Goal: Task Accomplishment & Management: Manage account settings

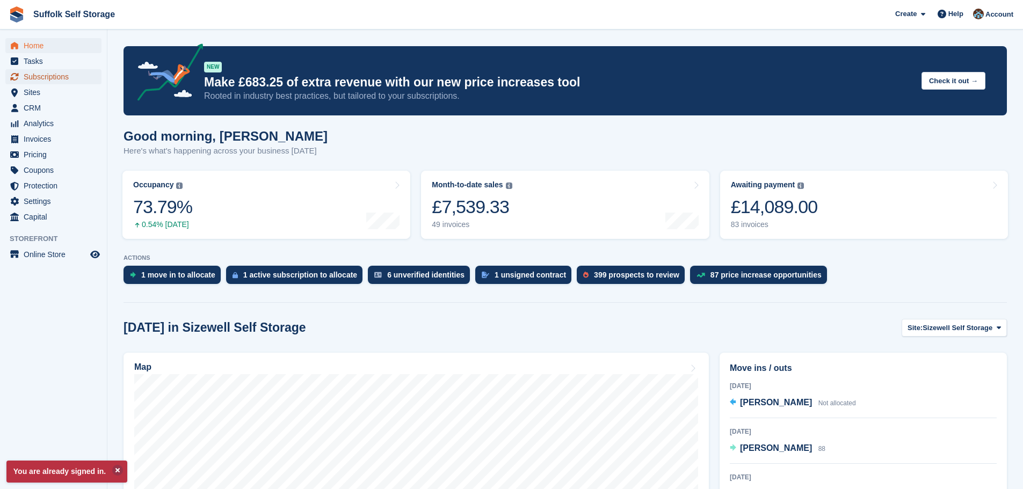
click at [55, 76] on span "Subscriptions" at bounding box center [56, 76] width 64 height 15
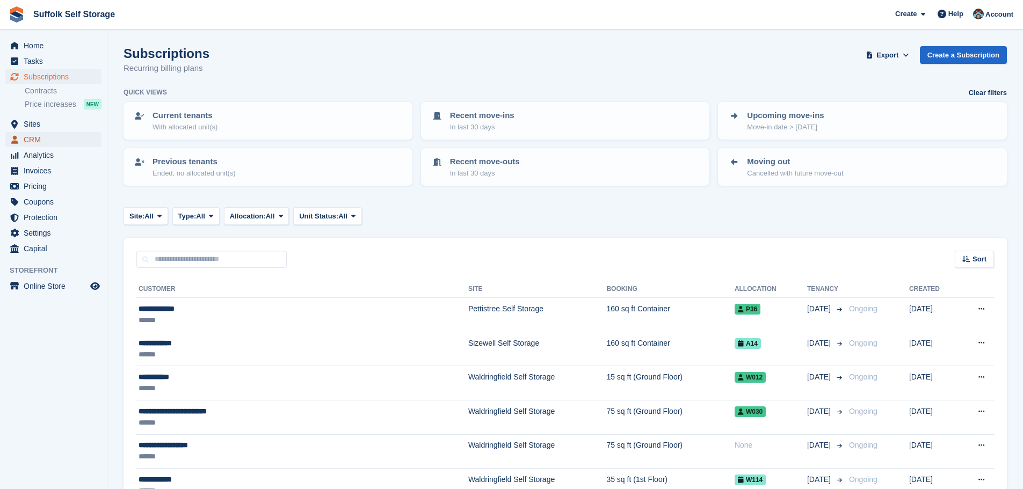
click at [36, 136] on span "CRM" at bounding box center [56, 139] width 64 height 15
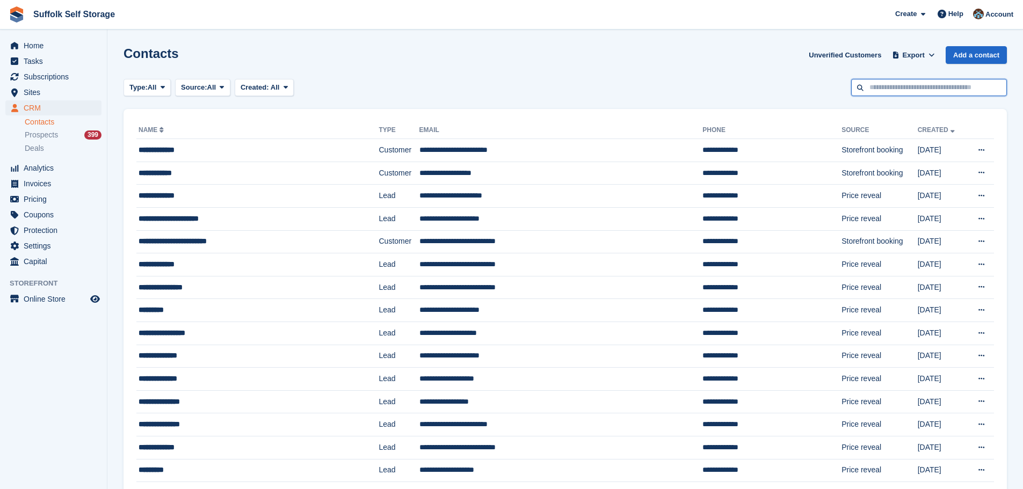
click at [871, 84] on input "text" at bounding box center [929, 88] width 156 height 18
type input "***"
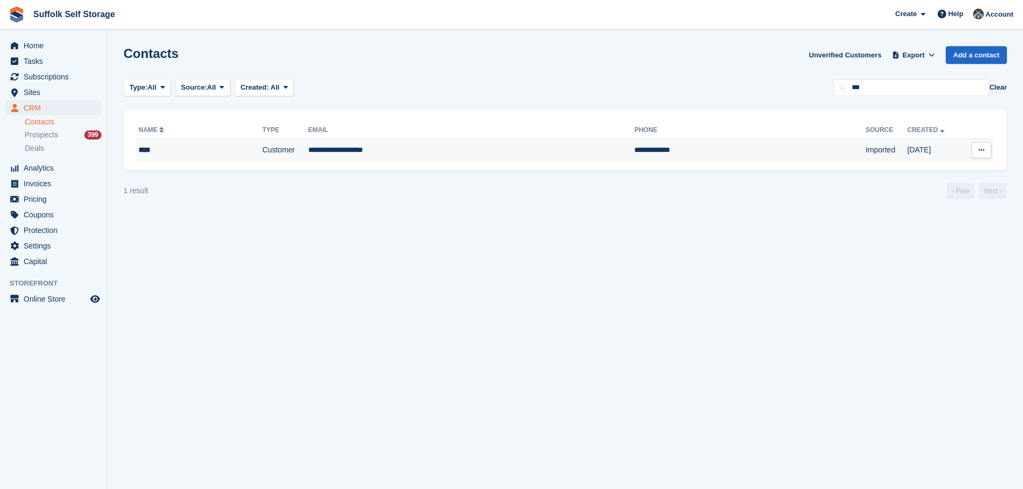
click at [340, 140] on td "**********" at bounding box center [471, 150] width 326 height 23
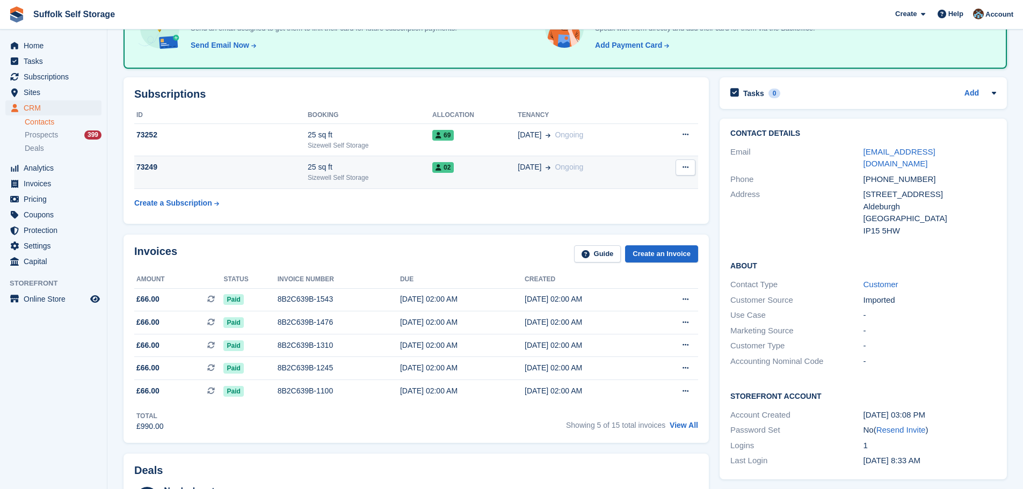
scroll to position [54, 0]
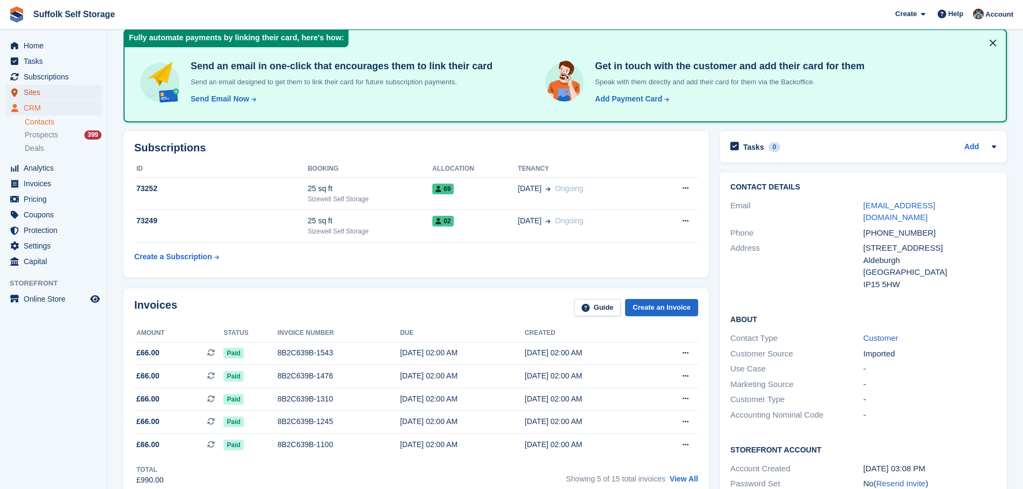
click at [35, 90] on span "Sites" at bounding box center [56, 92] width 64 height 15
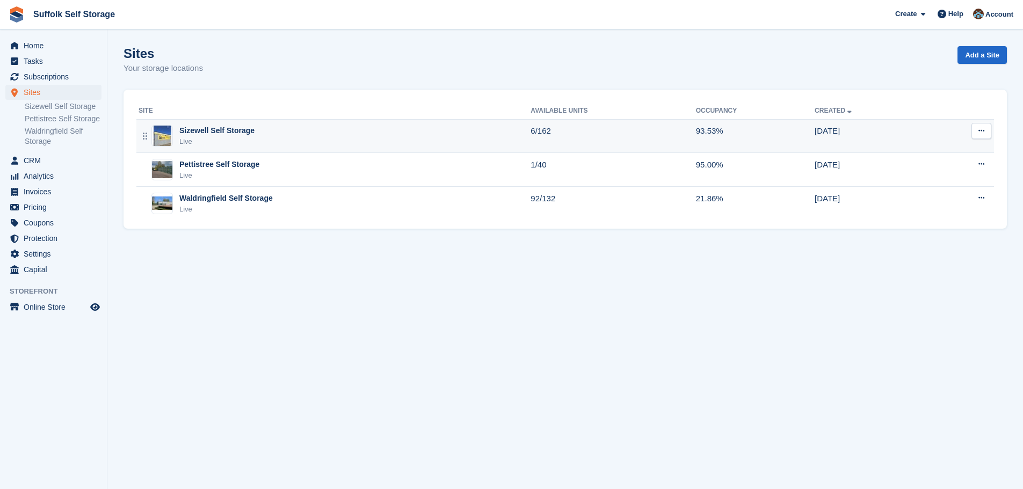
click at [215, 126] on div "Sizewell Self Storage" at bounding box center [216, 130] width 75 height 11
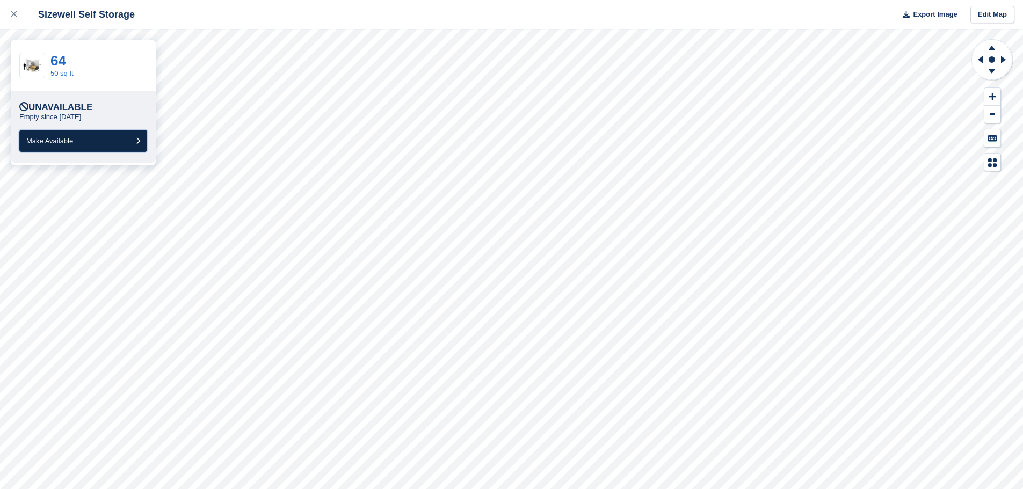
click at [89, 139] on button "Make Available" at bounding box center [83, 141] width 128 height 22
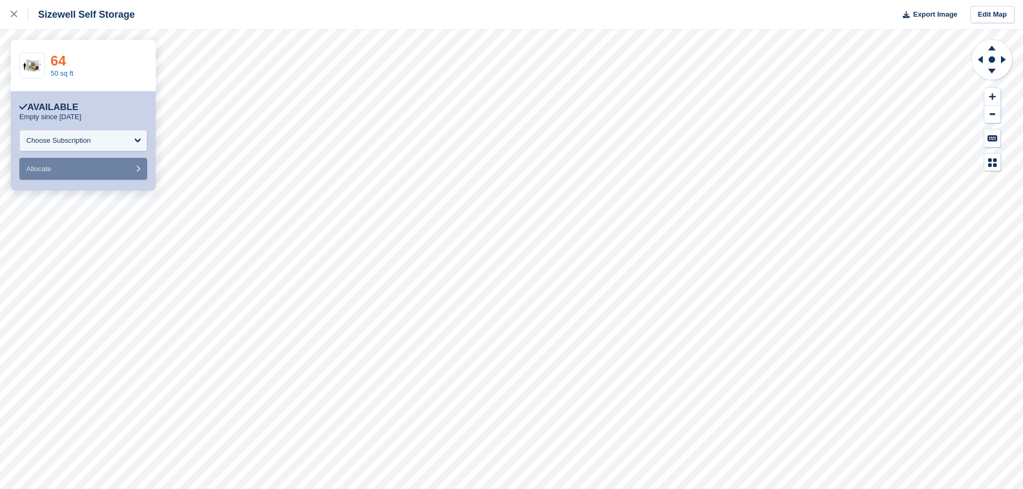
click at [59, 59] on link "64" at bounding box center [58, 61] width 16 height 16
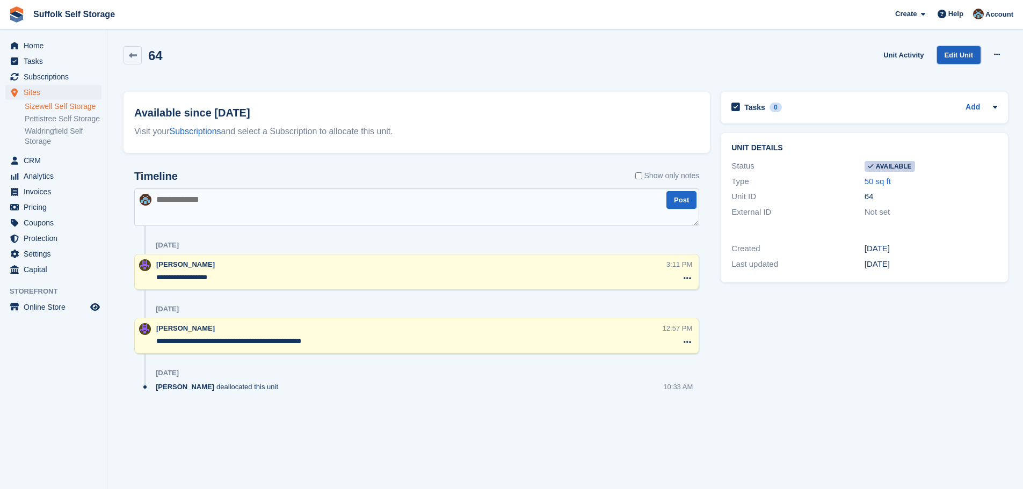
click at [950, 55] on link "Edit Unit" at bounding box center [958, 55] width 43 height 18
click at [994, 55] on icon at bounding box center [997, 54] width 6 height 7
click at [950, 74] on p "Make unavailable" at bounding box center [955, 76] width 93 height 14
click at [50, 105] on link "Sizewell Self Storage" at bounding box center [63, 106] width 77 height 10
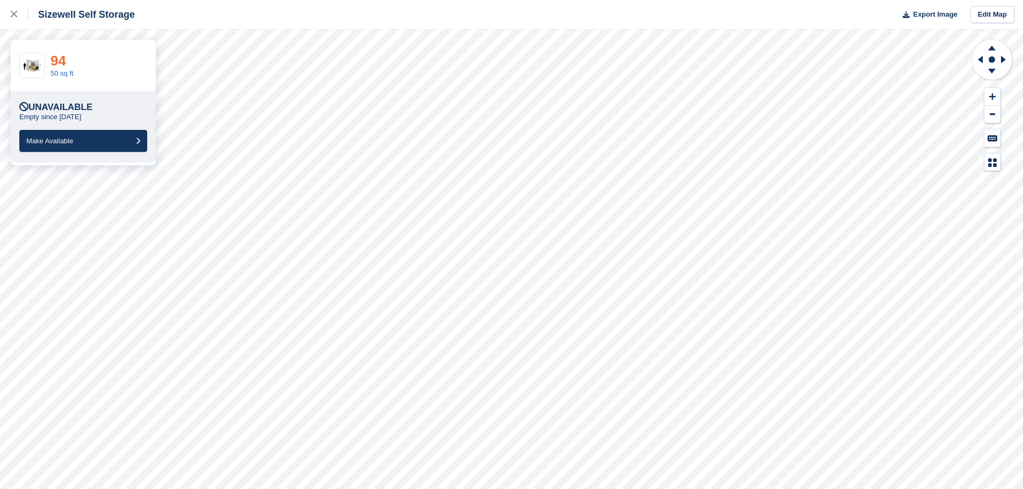
click at [52, 59] on link "94" at bounding box center [58, 61] width 16 height 16
click at [103, 67] on div "64 50 sq ft" at bounding box center [83, 66] width 145 height 52
click at [63, 69] on link "50 sq ft" at bounding box center [61, 73] width 23 height 8
click at [58, 57] on link "64" at bounding box center [58, 61] width 16 height 16
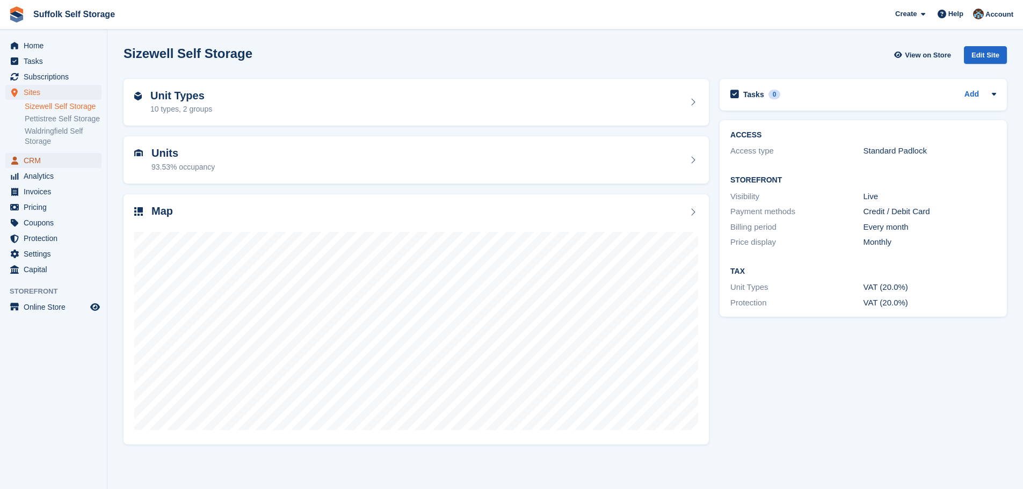
click at [33, 159] on span "CRM" at bounding box center [56, 160] width 64 height 15
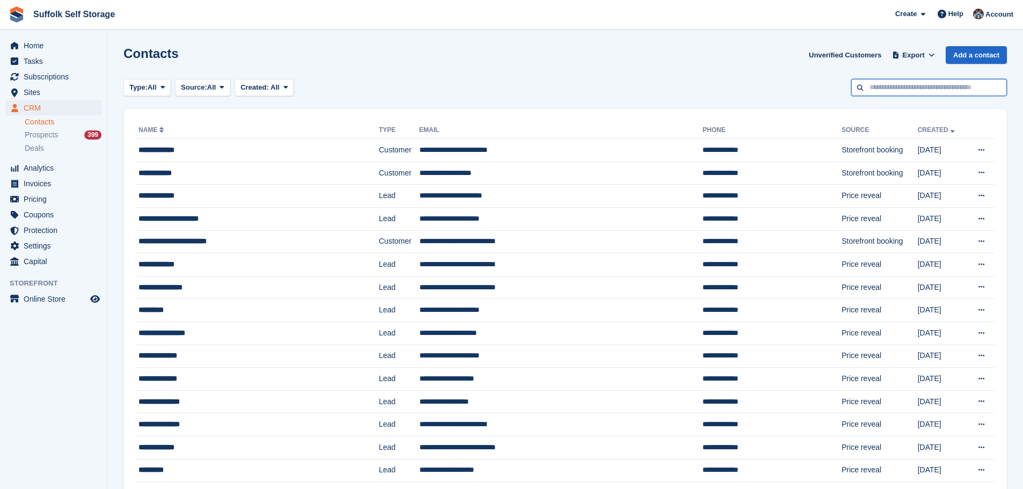
click at [892, 88] on input "text" at bounding box center [929, 88] width 156 height 18
type input "***"
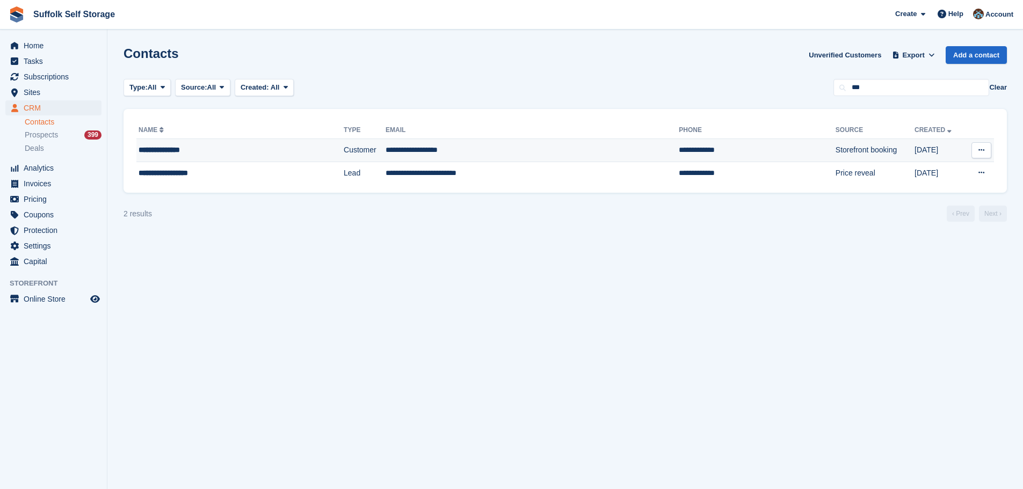
click at [441, 149] on td "**********" at bounding box center [532, 150] width 293 height 23
